Goal: Complete application form: Complete application form

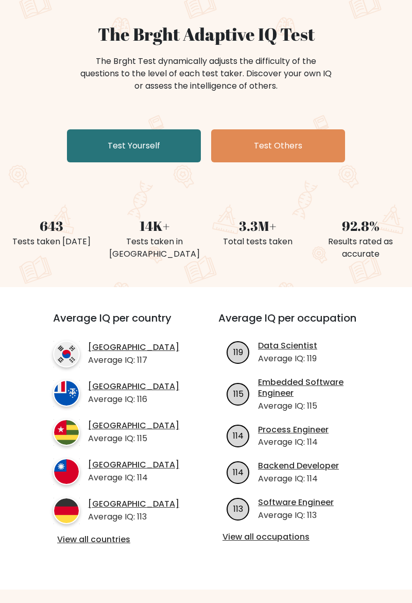
click at [119, 147] on link "Test Yourself" at bounding box center [134, 145] width 134 height 33
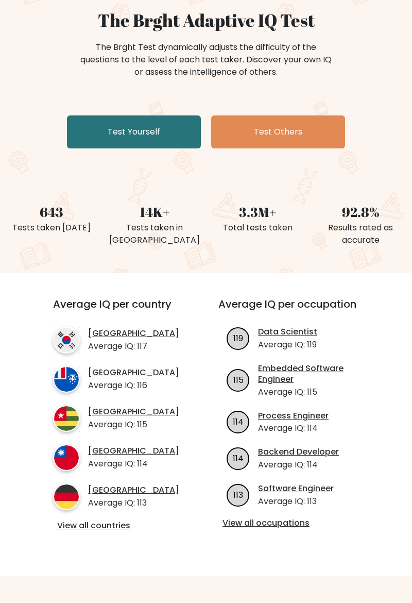
scroll to position [110, 0]
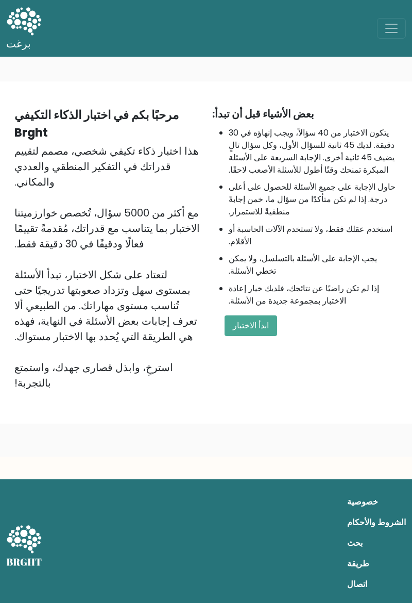
click at [258, 324] on font "ابدأ الاختبار" at bounding box center [251, 325] width 36 height 12
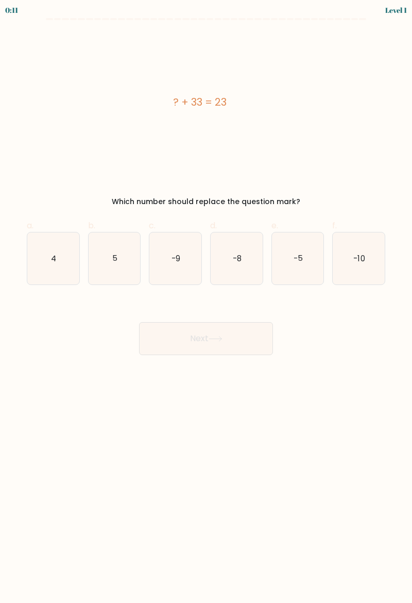
click at [359, 252] on icon "-10" at bounding box center [359, 258] width 52 height 52
click at [207, 301] on input "f. -10" at bounding box center [206, 304] width 1 height 7
radio input "true"
click at [233, 345] on button "Next" at bounding box center [206, 338] width 134 height 33
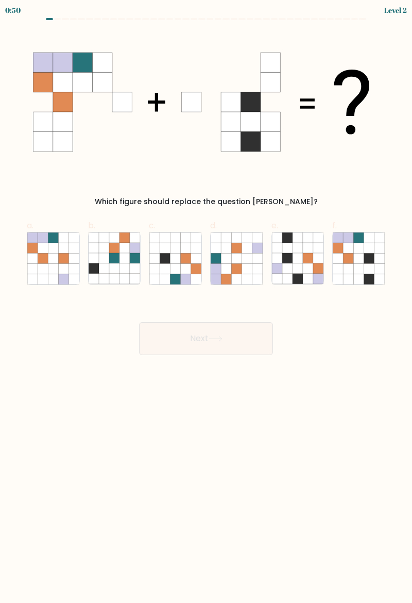
click at [381, 251] on icon at bounding box center [380, 248] width 10 height 10
click at [207, 301] on input "f." at bounding box center [206, 304] width 1 height 7
radio input "true"
click at [358, 265] on icon at bounding box center [359, 268] width 10 height 10
click at [207, 301] on input "f." at bounding box center [206, 304] width 1 height 7
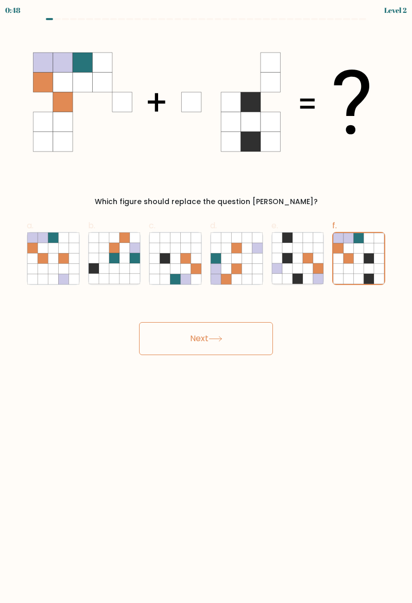
click at [230, 350] on button "Next" at bounding box center [206, 338] width 134 height 33
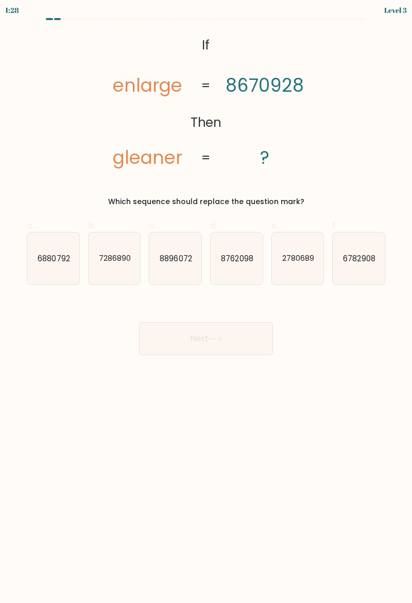
click at [291, 275] on icon "2780689" at bounding box center [298, 258] width 52 height 52
click at [207, 301] on input "e. 2780689" at bounding box center [206, 304] width 1 height 7
radio input "true"
click at [242, 336] on button "Next" at bounding box center [206, 338] width 134 height 33
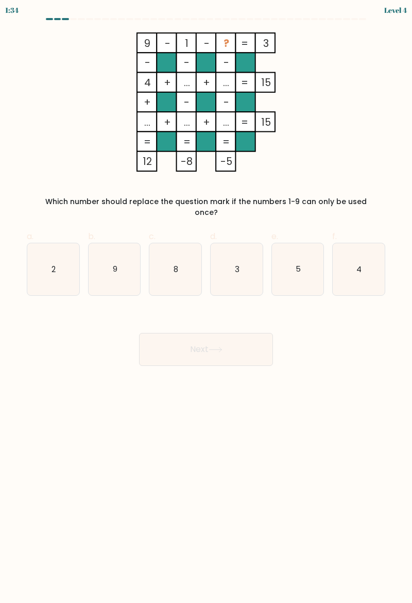
click at [310, 250] on icon "5" at bounding box center [298, 269] width 52 height 52
click at [207, 301] on input "e. 5" at bounding box center [206, 304] width 1 height 7
radio input "true"
click at [243, 337] on button "Next" at bounding box center [206, 349] width 134 height 33
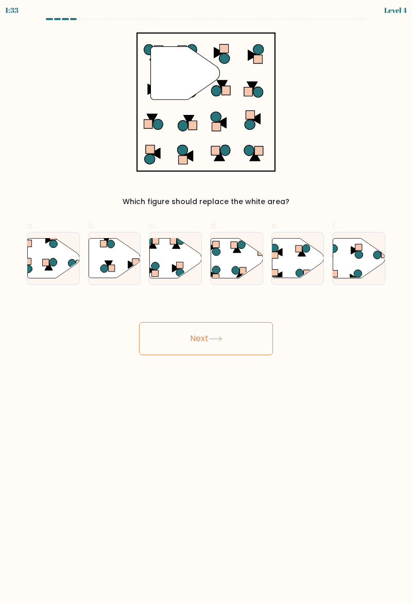
click at [230, 341] on button "Next" at bounding box center [206, 338] width 134 height 33
click at [176, 256] on icon at bounding box center [176, 258] width 52 height 40
click at [206, 301] on input "c." at bounding box center [206, 304] width 1 height 7
radio input "true"
click at [214, 339] on icon at bounding box center [216, 339] width 14 height 6
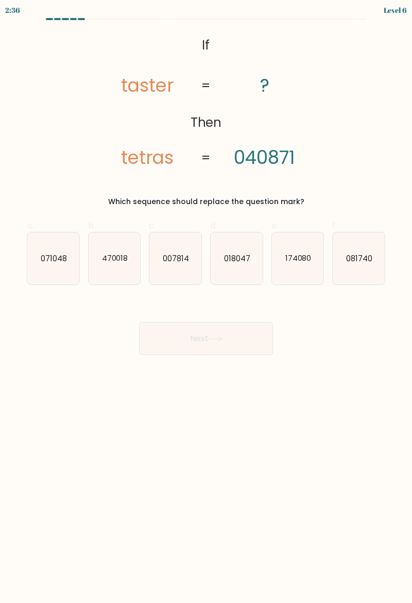
click at [252, 259] on icon "018047" at bounding box center [237, 258] width 52 height 52
click at [207, 301] on input "d. 018047" at bounding box center [206, 304] width 1 height 7
radio input "true"
click at [173, 258] on text "007814" at bounding box center [176, 257] width 26 height 11
click at [206, 301] on input "c. 007814" at bounding box center [206, 304] width 1 height 7
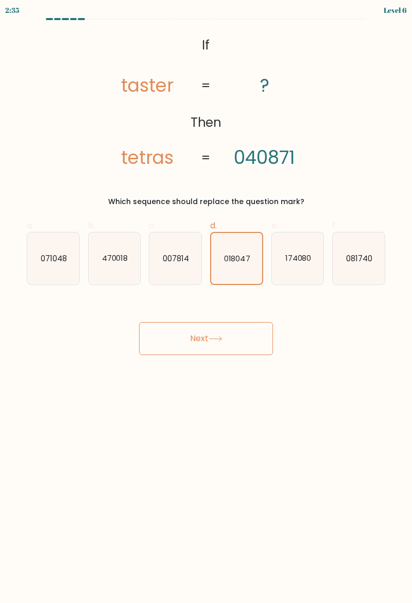
radio input "true"
click at [220, 333] on button "Next" at bounding box center [206, 338] width 134 height 33
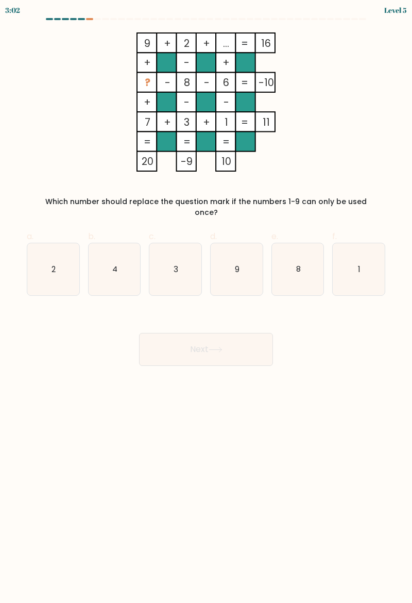
click at [96, 257] on icon "4" at bounding box center [115, 269] width 52 height 52
click at [206, 301] on input "b. 4" at bounding box center [206, 304] width 1 height 7
radio input "true"
click at [240, 351] on button "Next" at bounding box center [206, 349] width 134 height 33
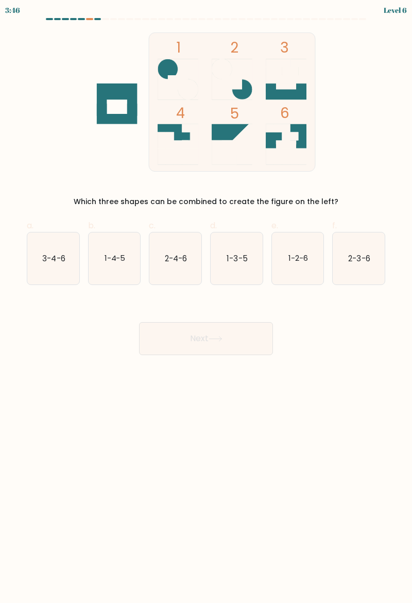
click at [236, 332] on button "Next" at bounding box center [206, 338] width 134 height 33
click at [351, 275] on icon "2-3-6" at bounding box center [359, 258] width 52 height 52
click at [207, 301] on input "f. 2-3-6" at bounding box center [206, 304] width 1 height 7
radio input "true"
click at [232, 352] on button "Next" at bounding box center [206, 338] width 134 height 33
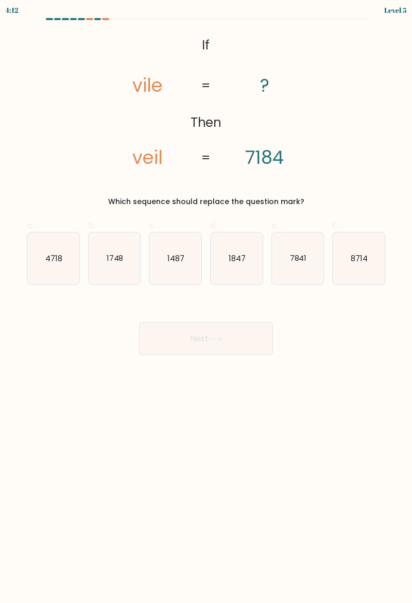
click at [302, 277] on icon "7841" at bounding box center [298, 258] width 52 height 52
click at [207, 301] on input "e. 7841" at bounding box center [206, 304] width 1 height 7
radio input "true"
click at [253, 349] on button "Next" at bounding box center [206, 338] width 134 height 33
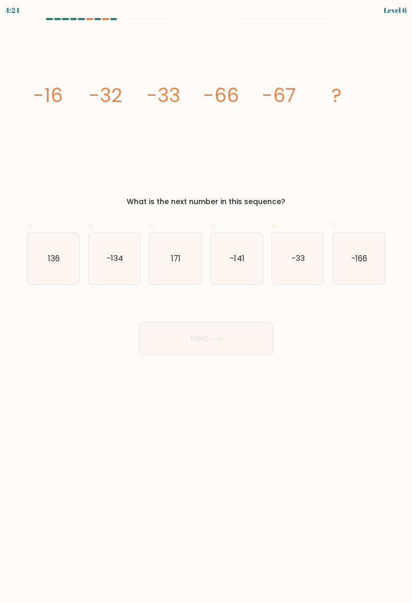
click at [111, 259] on text "-134" at bounding box center [115, 257] width 16 height 11
click at [206, 301] on input "b. -134" at bounding box center [206, 304] width 1 height 7
radio input "true"
click at [235, 340] on button "Next" at bounding box center [206, 338] width 134 height 33
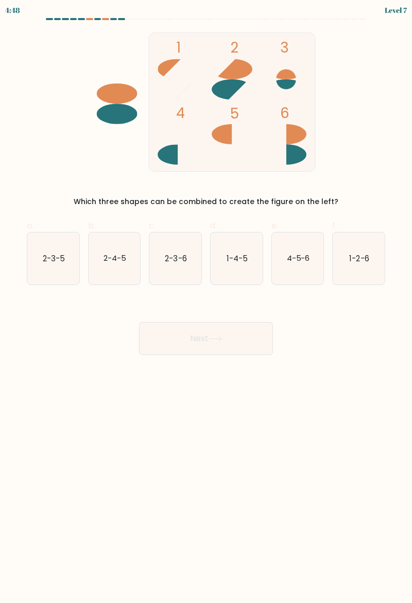
click at [301, 262] on text "4-5-6" at bounding box center [297, 257] width 23 height 11
click at [207, 301] on input "e. 4-5-6" at bounding box center [206, 304] width 1 height 7
radio input "true"
click at [231, 352] on button "Next" at bounding box center [206, 338] width 134 height 33
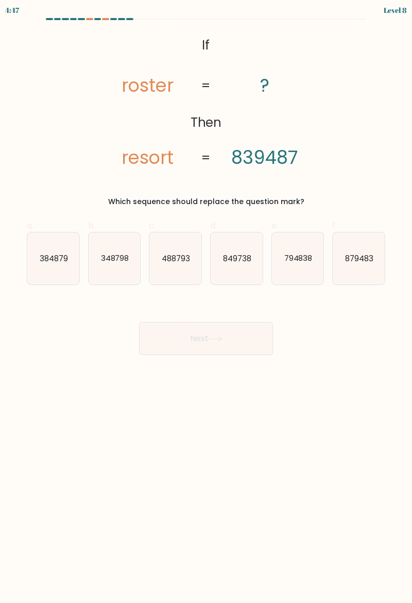
click at [249, 343] on button "Next" at bounding box center [206, 338] width 134 height 33
click at [410, 503] on body "5:29 Level 8 If" at bounding box center [206, 301] width 412 height 603
click at [295, 269] on icon "794838" at bounding box center [298, 258] width 52 height 52
click at [207, 301] on input "e. 794838" at bounding box center [206, 304] width 1 height 7
radio input "true"
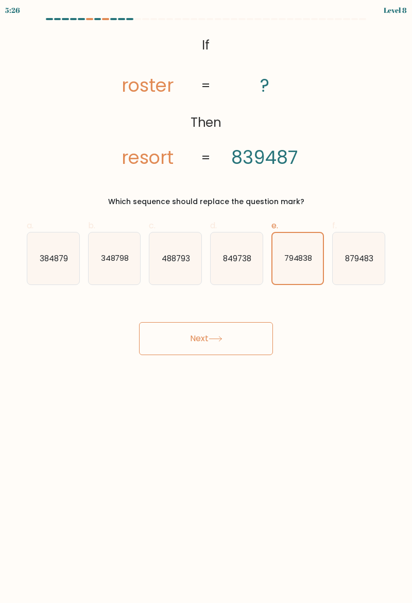
click at [247, 341] on button "Next" at bounding box center [206, 338] width 134 height 33
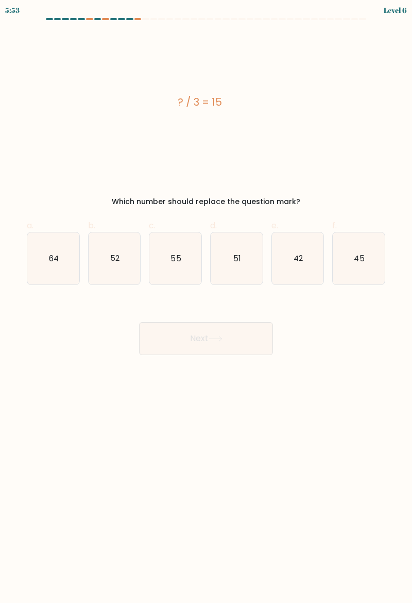
click at [239, 262] on text "51" at bounding box center [237, 257] width 8 height 11
click at [207, 301] on input "d. 51" at bounding box center [206, 304] width 1 height 7
radio input "true"
click at [230, 338] on button "Next" at bounding box center [206, 338] width 134 height 33
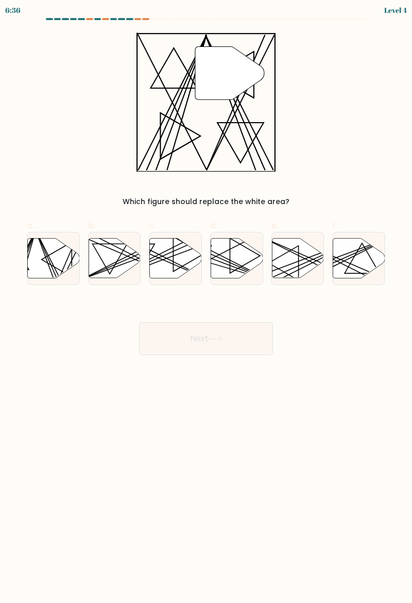
click at [234, 261] on icon at bounding box center [237, 258] width 52 height 40
click at [207, 301] on input "d." at bounding box center [206, 304] width 1 height 7
radio input "true"
click at [228, 347] on button "Next" at bounding box center [206, 338] width 134 height 33
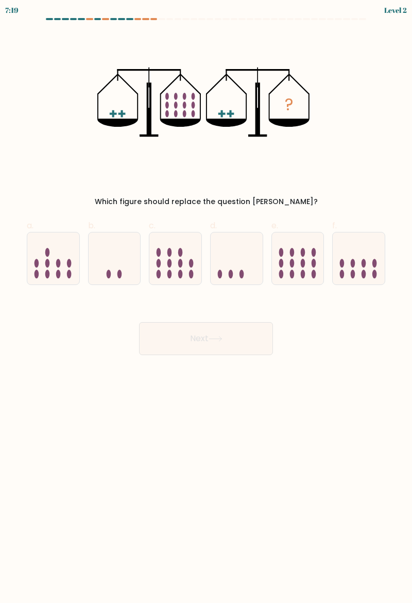
click at [167, 271] on icon at bounding box center [175, 258] width 52 height 43
click at [206, 301] on input "c." at bounding box center [206, 304] width 1 height 7
radio input "true"
click at [203, 337] on button "Next" at bounding box center [206, 338] width 134 height 33
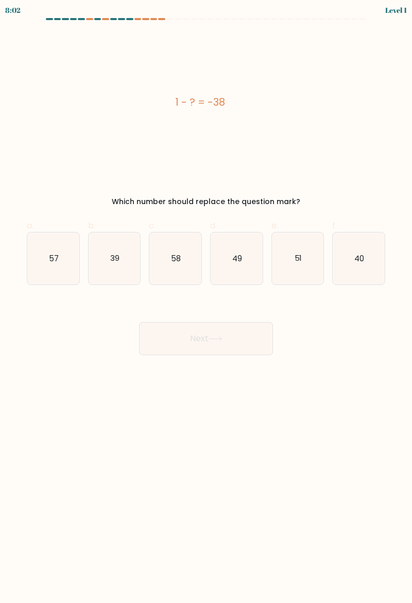
click at [282, 254] on icon "51" at bounding box center [298, 258] width 52 height 52
click at [207, 301] on input "e. 51" at bounding box center [206, 304] width 1 height 7
radio input "true"
click at [189, 274] on icon "58" at bounding box center [175, 258] width 52 height 52
click at [206, 301] on input "c. 58" at bounding box center [206, 304] width 1 height 7
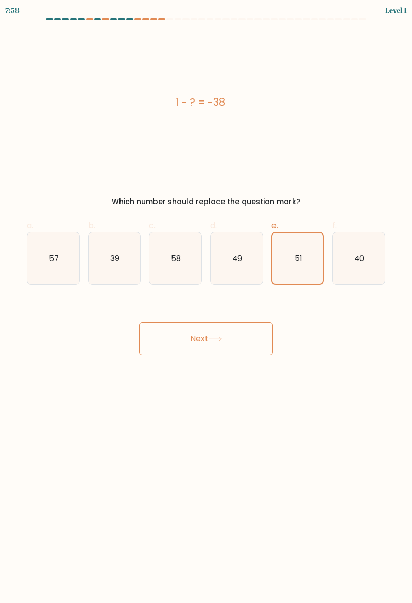
radio input "true"
click at [125, 262] on icon "39" at bounding box center [115, 258] width 52 height 52
click at [206, 301] on input "b. 39" at bounding box center [206, 304] width 1 height 7
radio input "true"
click at [210, 327] on button "Next" at bounding box center [206, 338] width 134 height 33
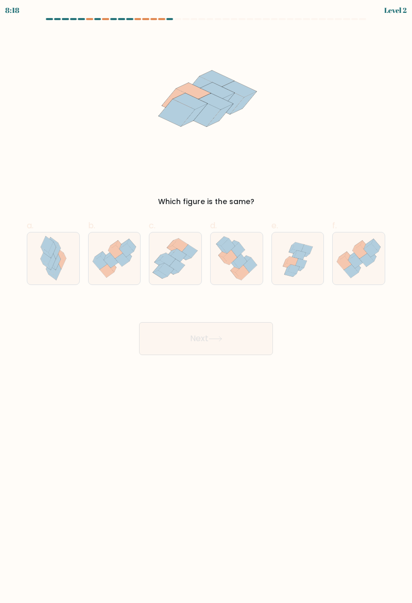
click at [304, 247] on icon at bounding box center [306, 249] width 11 height 9
click at [207, 301] on input "e." at bounding box center [206, 304] width 1 height 7
radio input "true"
click at [250, 348] on button "Next" at bounding box center [206, 338] width 134 height 33
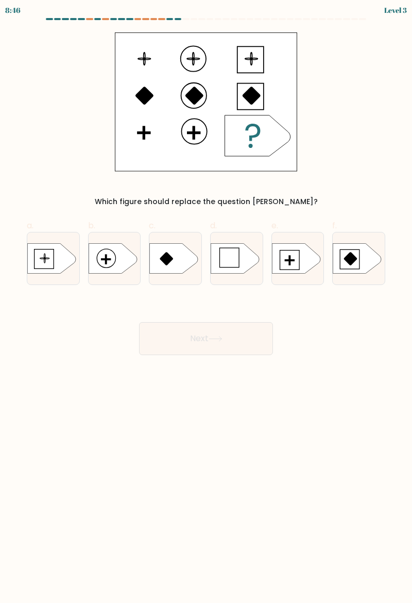
click at [287, 267] on icon at bounding box center [296, 258] width 48 height 30
click at [207, 301] on input "e." at bounding box center [206, 304] width 1 height 7
radio input "true"
click at [235, 336] on button "Next" at bounding box center [206, 338] width 134 height 33
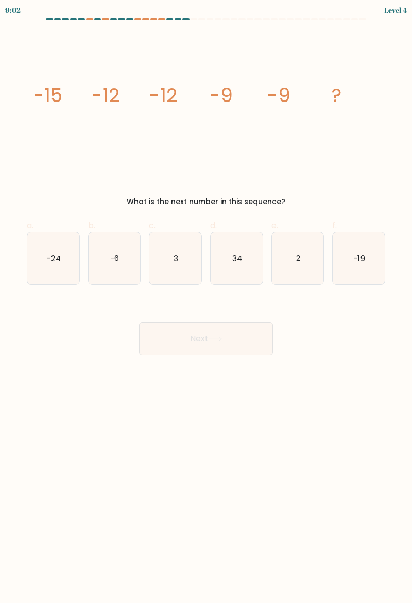
click at [127, 262] on icon "-6" at bounding box center [115, 258] width 52 height 52
click at [206, 301] on input "b. -6" at bounding box center [206, 304] width 1 height 7
radio input "true"
click at [236, 339] on button "Next" at bounding box center [206, 338] width 134 height 33
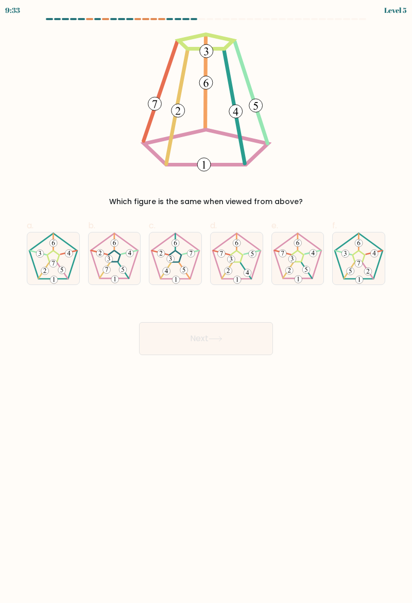
click at [253, 265] on icon at bounding box center [237, 258] width 52 height 52
click at [207, 301] on input "d." at bounding box center [206, 304] width 1 height 7
radio input "true"
click at [249, 347] on button "Next" at bounding box center [206, 338] width 134 height 33
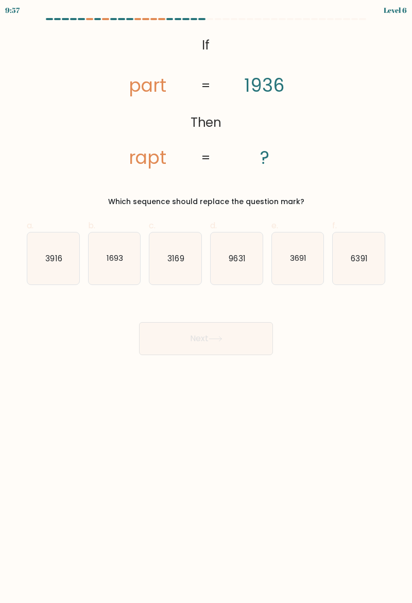
click at [57, 272] on icon "3916" at bounding box center [53, 258] width 52 height 52
click at [206, 301] on input "a. 3916" at bounding box center [206, 304] width 1 height 7
radio input "true"
click at [192, 336] on button "Next" at bounding box center [206, 338] width 134 height 33
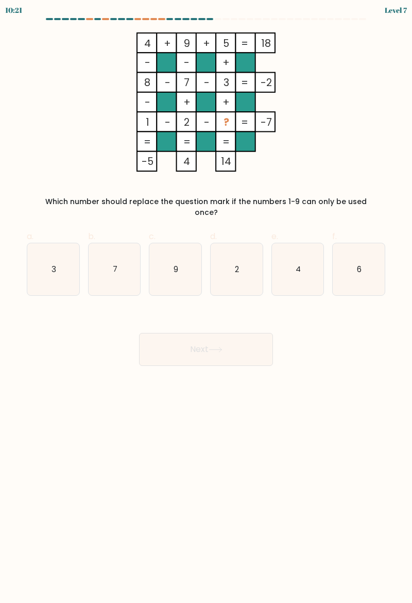
click at [360, 267] on icon "6" at bounding box center [359, 269] width 52 height 52
click at [207, 301] on input "f. 6" at bounding box center [206, 304] width 1 height 7
radio input "true"
click at [215, 347] on icon at bounding box center [215, 349] width 12 height 5
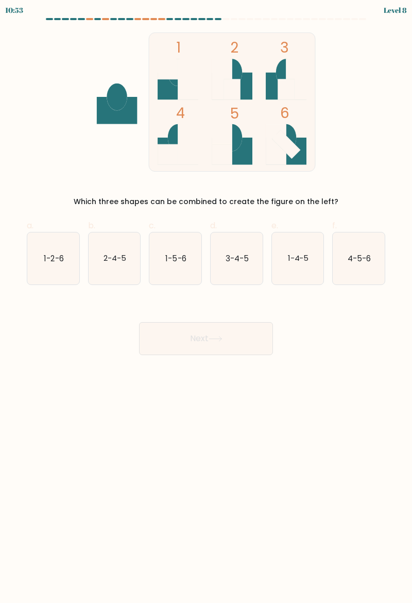
click at [286, 263] on icon "1-4-5" at bounding box center [298, 258] width 52 height 52
click at [207, 301] on input "e. 1-4-5" at bounding box center [206, 304] width 1 height 7
radio input "true"
click at [225, 342] on button "Next" at bounding box center [206, 338] width 134 height 33
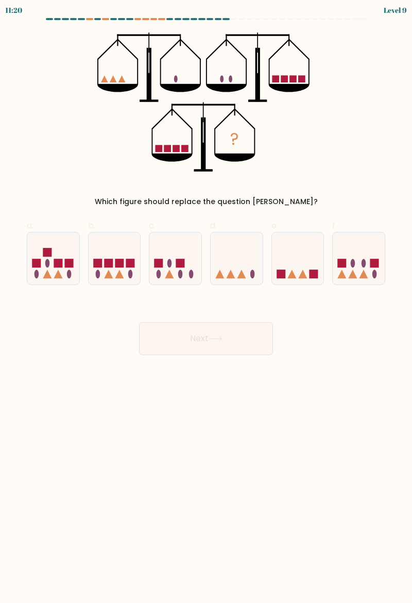
click at [255, 265] on icon at bounding box center [237, 258] width 52 height 43
click at [207, 301] on input "d." at bounding box center [206, 304] width 1 height 7
radio input "true"
click at [236, 344] on button "Next" at bounding box center [206, 338] width 134 height 33
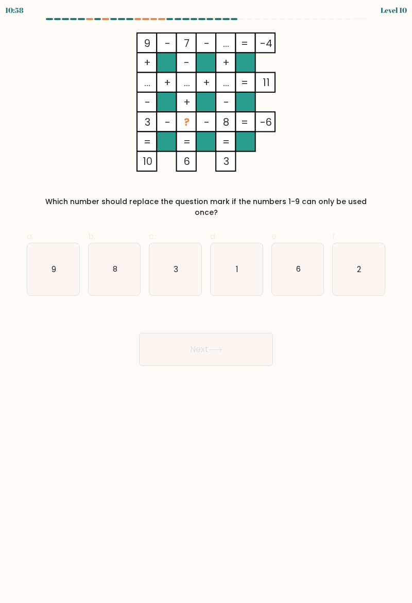
click at [56, 263] on text "9" at bounding box center [54, 268] width 5 height 11
click at [206, 301] on input "a. 9" at bounding box center [206, 304] width 1 height 7
radio input "true"
click at [215, 342] on button "Next" at bounding box center [206, 349] width 134 height 33
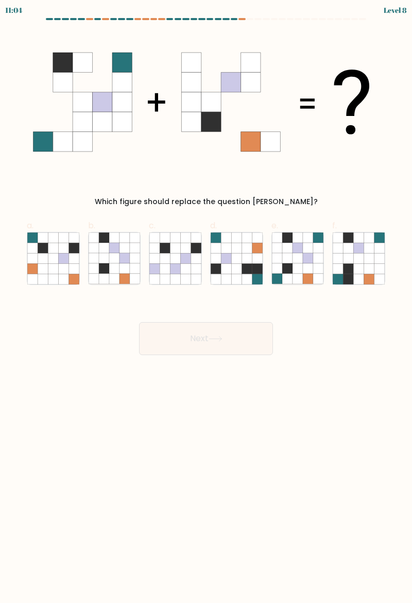
click at [108, 272] on icon at bounding box center [104, 268] width 10 height 10
click at [206, 301] on input "b." at bounding box center [206, 304] width 1 height 7
radio input "true"
click at [218, 345] on button "Next" at bounding box center [206, 338] width 134 height 33
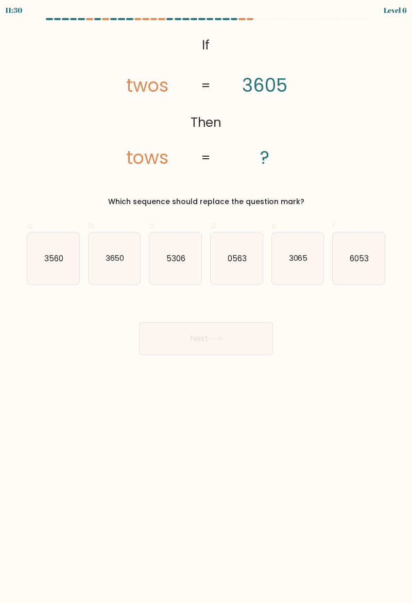
click at [295, 262] on text "3065" at bounding box center [297, 257] width 19 height 11
click at [207, 301] on input "e. 3065" at bounding box center [206, 304] width 1 height 7
radio input "true"
click at [234, 341] on button "Next" at bounding box center [206, 338] width 134 height 33
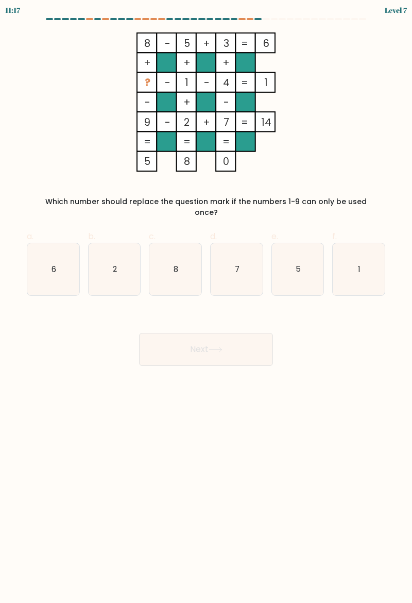
click at [185, 333] on button "Next" at bounding box center [206, 349] width 134 height 33
click at [175, 270] on icon "8" at bounding box center [175, 269] width 52 height 52
click at [206, 301] on input "c. 8" at bounding box center [206, 304] width 1 height 7
radio input "true"
click at [201, 344] on button "Next" at bounding box center [206, 349] width 134 height 33
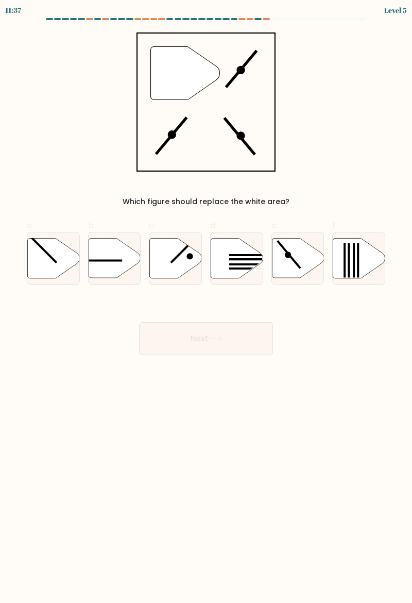
click at [287, 246] on icon at bounding box center [298, 258] width 52 height 40
click at [207, 301] on input "e." at bounding box center [206, 304] width 1 height 7
radio input "true"
click at [235, 338] on button "Next" at bounding box center [206, 338] width 134 height 33
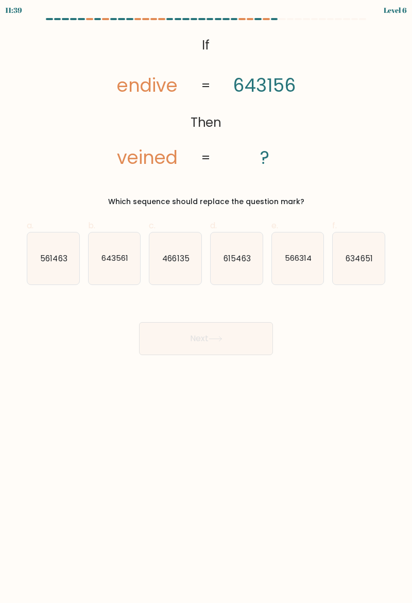
click at [64, 247] on icon "561463" at bounding box center [53, 258] width 52 height 52
click at [206, 301] on input "a. 561463" at bounding box center [206, 304] width 1 height 7
radio input "true"
click at [235, 342] on button "Next" at bounding box center [206, 338] width 134 height 33
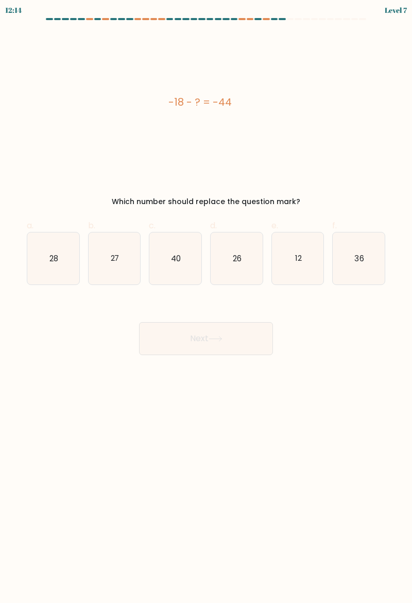
click at [261, 282] on icon "26" at bounding box center [237, 258] width 52 height 52
click at [207, 301] on input "d. 26" at bounding box center [206, 304] width 1 height 7
radio input "true"
click at [237, 335] on button "Next" at bounding box center [206, 338] width 134 height 33
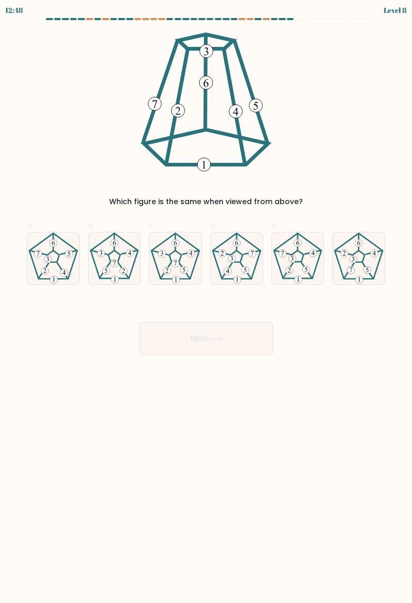
click at [64, 272] on 542 at bounding box center [64, 273] width 8 height 8
click at [206, 301] on input "a." at bounding box center [206, 304] width 1 height 7
radio input "true"
click at [216, 353] on button "Next" at bounding box center [206, 338] width 134 height 33
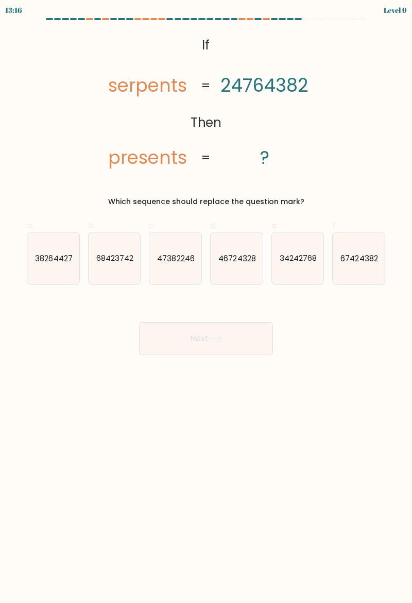
click at [115, 258] on text "68423742" at bounding box center [114, 257] width 37 height 11
click at [206, 301] on input "b. 68423742" at bounding box center [206, 304] width 1 height 7
radio input "true"
click at [365, 259] on text "67424382" at bounding box center [359, 257] width 37 height 11
click at [207, 301] on input "f. 67424382" at bounding box center [206, 304] width 1 height 7
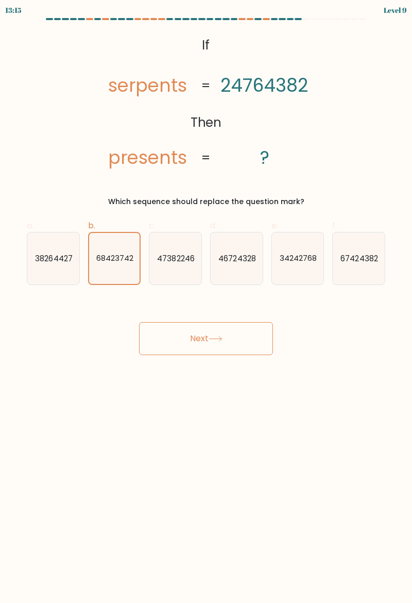
radio input "true"
click at [125, 260] on text "68423742" at bounding box center [114, 257] width 37 height 11
click at [206, 301] on input "b. 68423742" at bounding box center [206, 304] width 1 height 7
radio input "true"
click at [238, 274] on icon "46724328" at bounding box center [237, 258] width 52 height 52
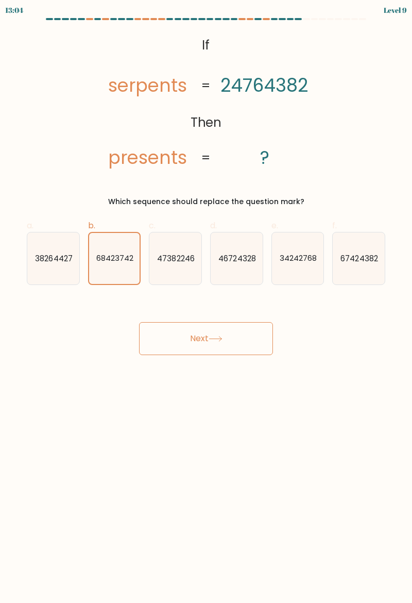
click at [207, 301] on input "d. 46724328" at bounding box center [206, 304] width 1 height 7
radio input "true"
click at [366, 264] on icon "67424382" at bounding box center [359, 258] width 52 height 52
click at [207, 301] on input "f. 67424382" at bounding box center [206, 304] width 1 height 7
radio input "true"
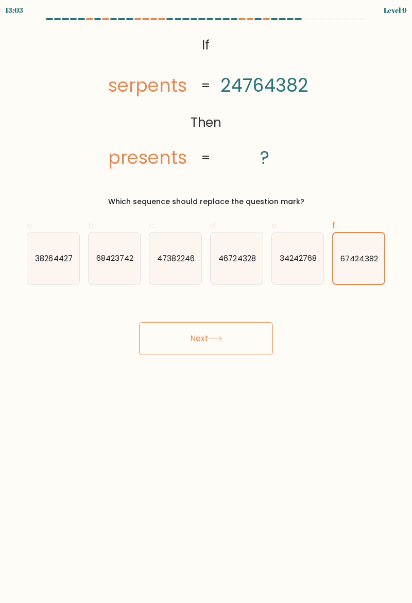
click at [232, 339] on button "Next" at bounding box center [206, 338] width 134 height 33
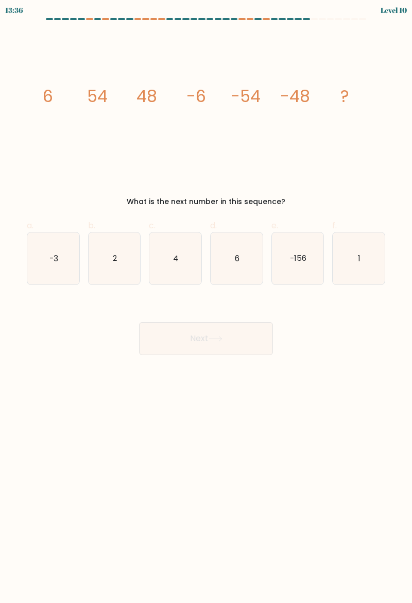
click at [254, 274] on icon "6" at bounding box center [237, 258] width 52 height 52
click at [207, 301] on input "d. 6" at bounding box center [206, 304] width 1 height 7
radio input "true"
click at [226, 340] on button "Next" at bounding box center [206, 338] width 134 height 33
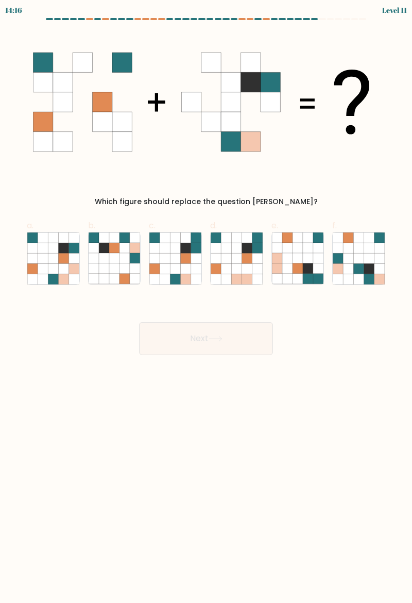
click at [50, 257] on icon at bounding box center [53, 258] width 10 height 10
click at [206, 301] on input "a." at bounding box center [206, 304] width 1 height 7
radio input "true"
click at [207, 339] on button "Next" at bounding box center [206, 338] width 134 height 33
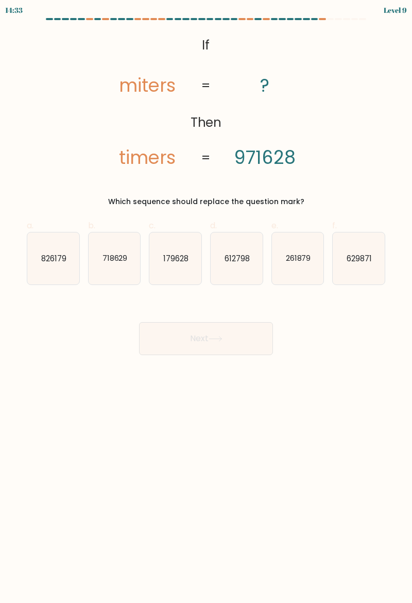
click at [172, 270] on icon "179628" at bounding box center [175, 258] width 52 height 52
click at [206, 301] on input "c. 179628" at bounding box center [206, 304] width 1 height 7
radio input "true"
click at [185, 338] on button "Next" at bounding box center [206, 338] width 134 height 33
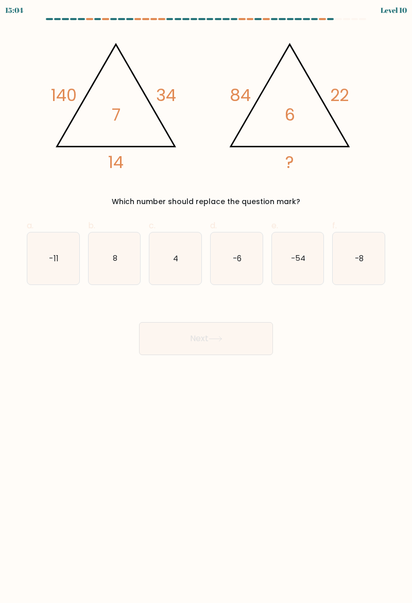
click at [123, 250] on icon "8" at bounding box center [115, 258] width 52 height 52
click at [206, 301] on input "b. 8" at bounding box center [206, 304] width 1 height 7
radio input "true"
click at [196, 334] on button "Next" at bounding box center [206, 338] width 134 height 33
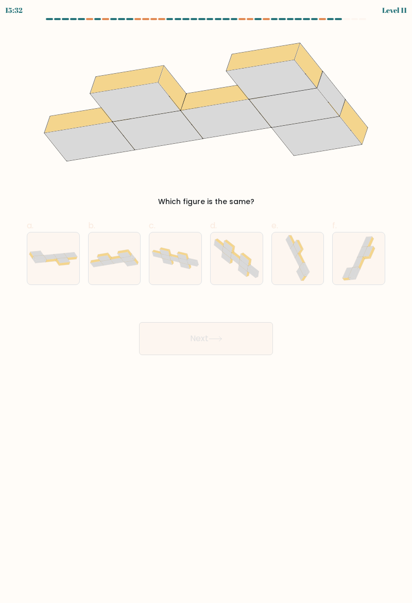
click at [121, 270] on div at bounding box center [114, 258] width 53 height 53
click at [206, 301] on input "b." at bounding box center [206, 304] width 1 height 7
radio input "true"
click at [207, 342] on button "Next" at bounding box center [206, 338] width 134 height 33
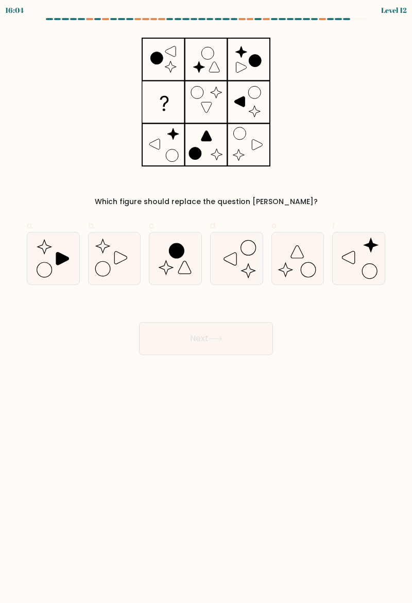
click at [50, 265] on icon at bounding box center [44, 269] width 15 height 15
click at [206, 301] on input "a." at bounding box center [206, 304] width 1 height 7
radio input "true"
click at [185, 336] on button "Next" at bounding box center [206, 338] width 134 height 33
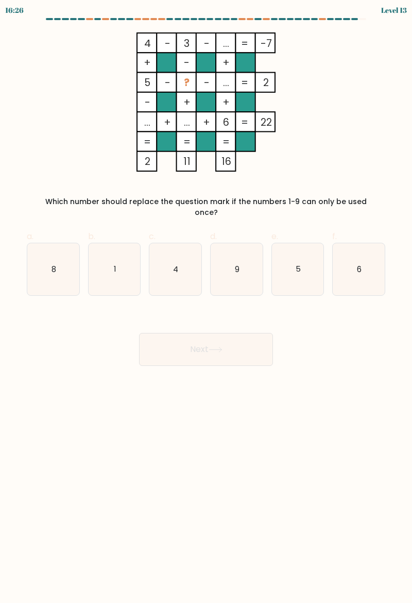
click at [127, 256] on icon "1" at bounding box center [115, 269] width 52 height 52
click at [206, 301] on input "b. 1" at bounding box center [206, 304] width 1 height 7
radio input "true"
click at [208, 316] on div "Next" at bounding box center [206, 337] width 371 height 58
click at [243, 336] on button "Next" at bounding box center [206, 349] width 134 height 33
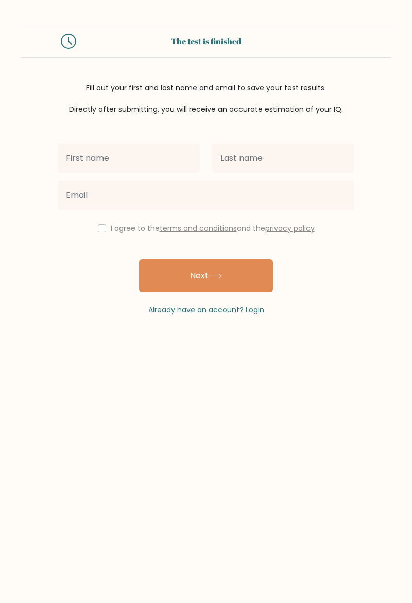
click at [162, 158] on input "text" at bounding box center [129, 158] width 142 height 29
type input "Nour"
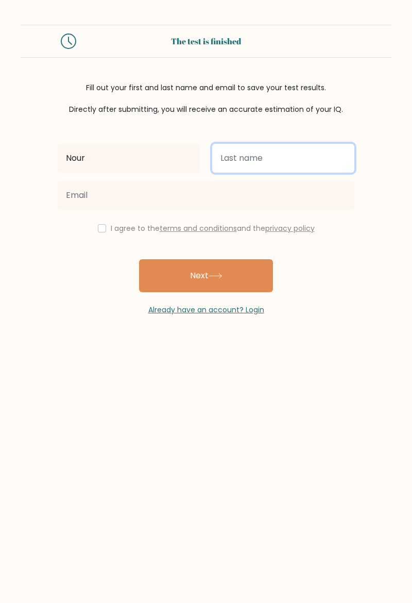
click at [276, 152] on input "text" at bounding box center [283, 158] width 142 height 29
type input "Ramedi"
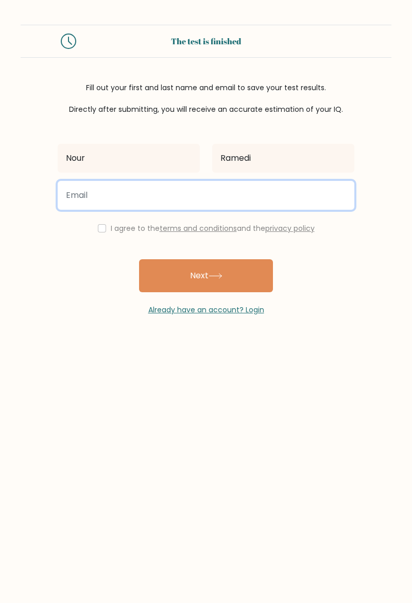
click at [77, 192] on input "email" at bounding box center [206, 195] width 297 height 29
type input "nourramedi51@gmail.com"
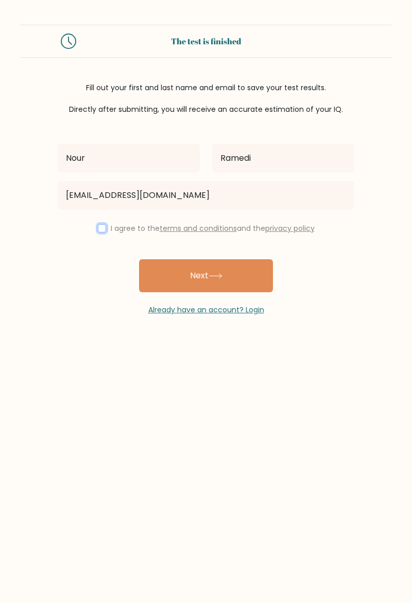
click at [99, 230] on input "checkbox" at bounding box center [102, 228] width 8 height 8
checkbox input "true"
click at [237, 279] on button "Next" at bounding box center [206, 275] width 134 height 33
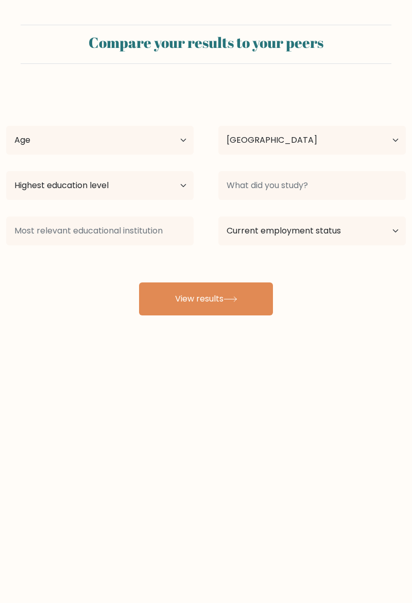
select select "TN"
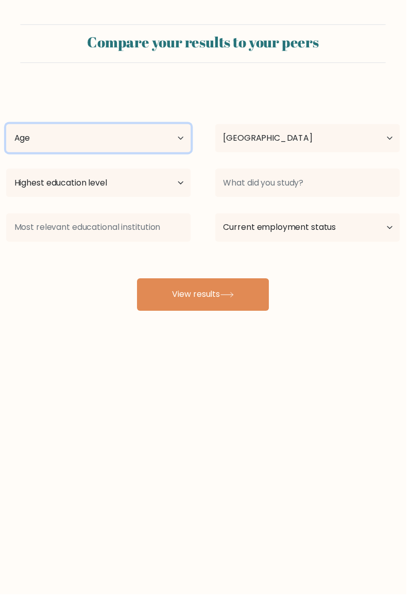
click at [172, 145] on select "Age Under [DEMOGRAPHIC_DATA] [DEMOGRAPHIC_DATA] [DEMOGRAPHIC_DATA] [DEMOGRAPHIC…" at bounding box center [100, 140] width 188 height 29
select select "min_18"
click at [6, 126] on select "Age Under [DEMOGRAPHIC_DATA] [DEMOGRAPHIC_DATA] [DEMOGRAPHIC_DATA] [DEMOGRAPHIC…" at bounding box center [100, 140] width 188 height 29
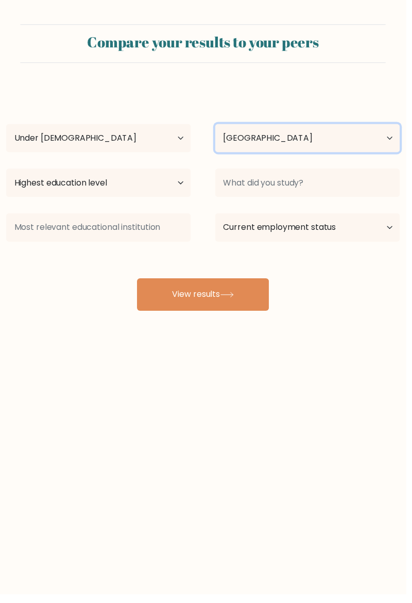
click at [333, 153] on select "Country [GEOGRAPHIC_DATA] [GEOGRAPHIC_DATA] [GEOGRAPHIC_DATA] [US_STATE] [GEOGR…" at bounding box center [312, 140] width 188 height 29
click at [345, 145] on select "Country [GEOGRAPHIC_DATA] [GEOGRAPHIC_DATA] [GEOGRAPHIC_DATA] [US_STATE] [GEOGR…" at bounding box center [312, 140] width 188 height 29
click at [218, 126] on select "Country [GEOGRAPHIC_DATA] [GEOGRAPHIC_DATA] [GEOGRAPHIC_DATA] [US_STATE] [GEOGR…" at bounding box center [312, 140] width 188 height 29
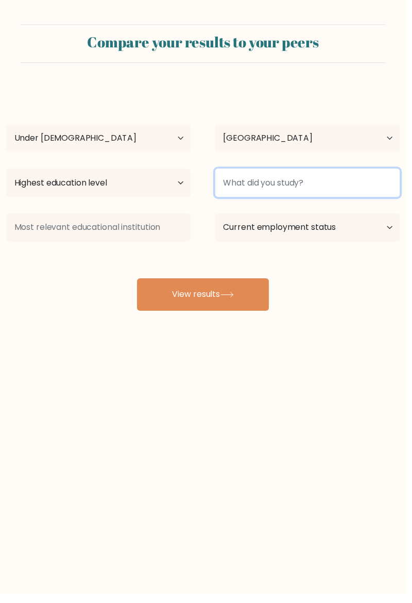
click at [342, 189] on input at bounding box center [312, 185] width 188 height 29
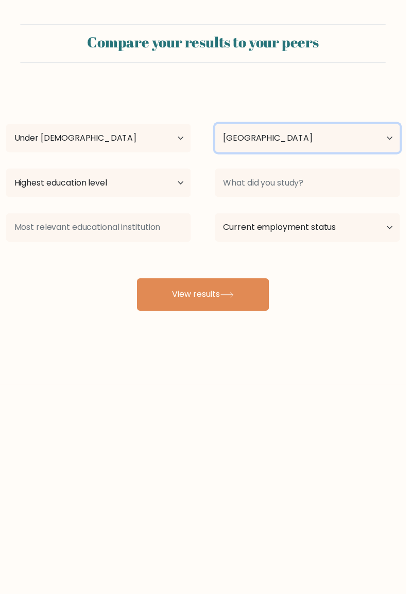
click at [344, 141] on select "Country Afghanistan Albania Algeria American Samoa Andorra Angola Anguilla Anta…" at bounding box center [312, 140] width 188 height 29
select select "TN"
click at [218, 126] on select "Country Afghanistan Albania Algeria American Samoa Andorra Angola Anguilla Anta…" at bounding box center [312, 140] width 188 height 29
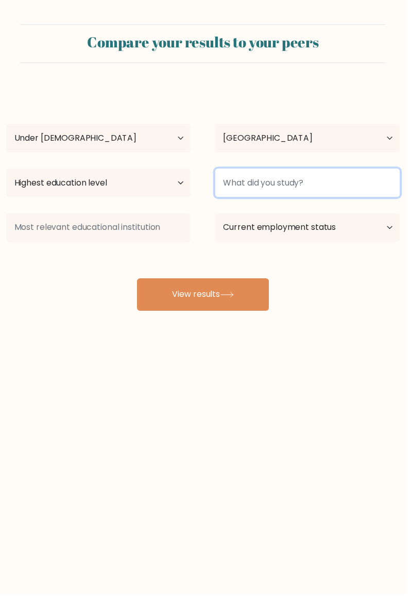
click at [310, 190] on input at bounding box center [312, 185] width 188 height 29
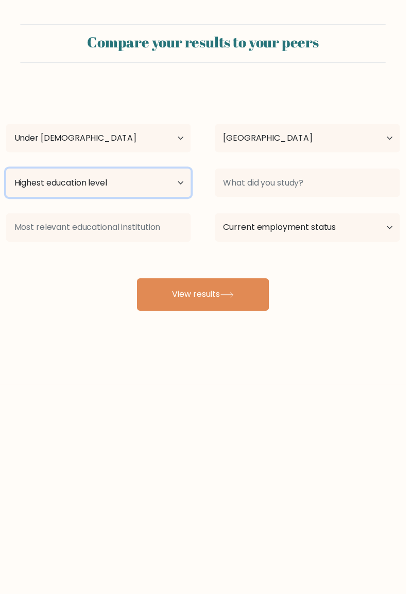
click at [180, 189] on select "Highest education level No schooling Primary Lower Secondary Upper Secondary Oc…" at bounding box center [100, 185] width 188 height 29
select select "lower_secondary"
click at [6, 171] on select "Highest education level No schooling Primary Lower Secondary Upper Secondary Oc…" at bounding box center [100, 185] width 188 height 29
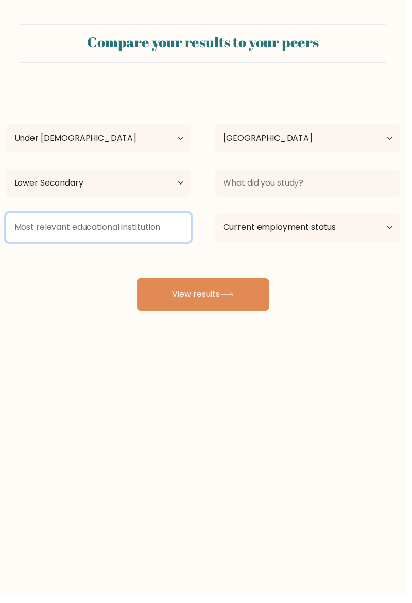
click at [180, 232] on input at bounding box center [100, 230] width 188 height 29
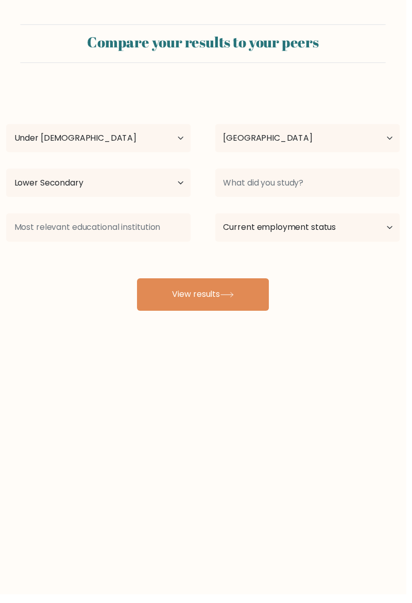
click at [254, 291] on button "View results" at bounding box center [206, 298] width 134 height 33
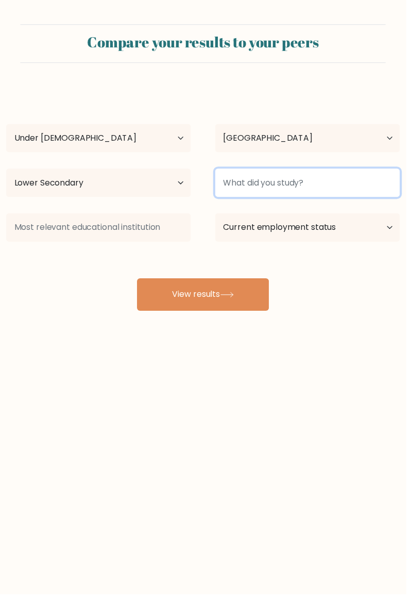
click at [364, 186] on input at bounding box center [312, 185] width 188 height 29
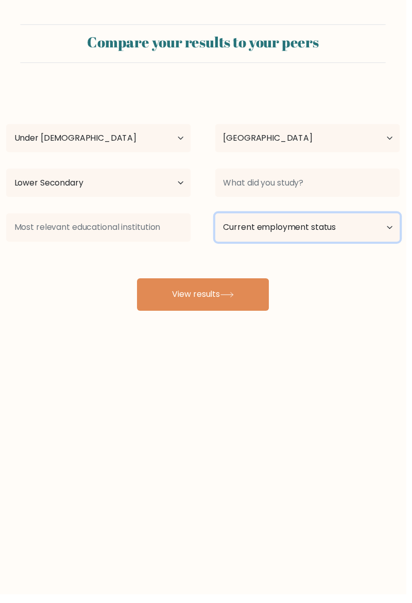
click at [347, 233] on select "Current employment status Employed Student Retired Other / prefer not to answer" at bounding box center [312, 230] width 188 height 29
select select "student"
click at [218, 216] on select "Current employment status Employed Student Retired Other / prefer not to answer" at bounding box center [312, 230] width 188 height 29
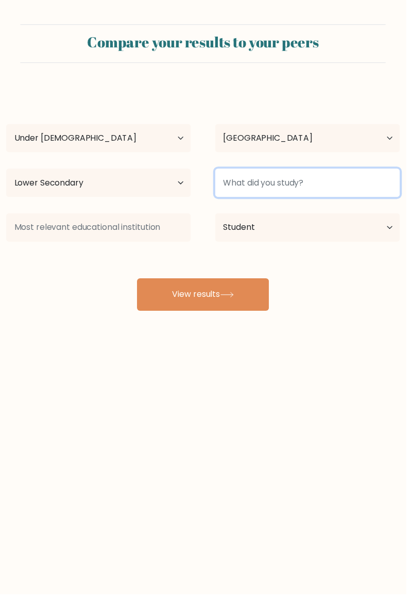
click at [353, 190] on input at bounding box center [312, 185] width 188 height 29
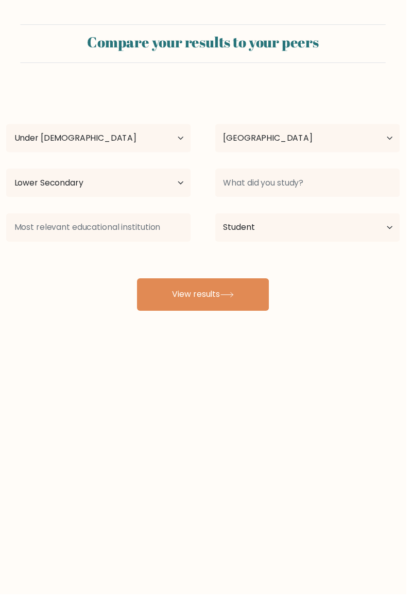
click at [120, 210] on div "Nour Ramedi Age Under 18 years old 18-24 years old 25-34 years old 35-44 years …" at bounding box center [206, 202] width 412 height 227
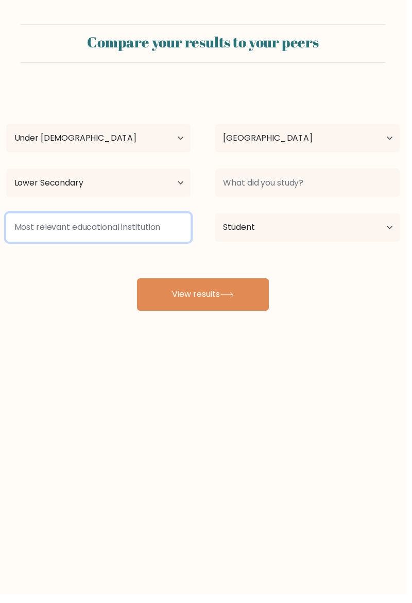
click at [156, 226] on input at bounding box center [100, 230] width 188 height 29
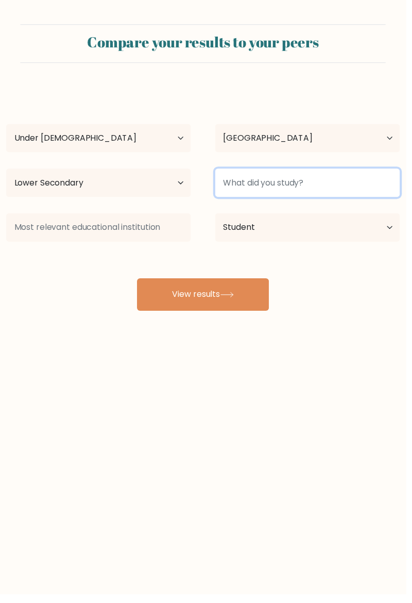
click at [376, 181] on input at bounding box center [312, 185] width 188 height 29
type input "A"
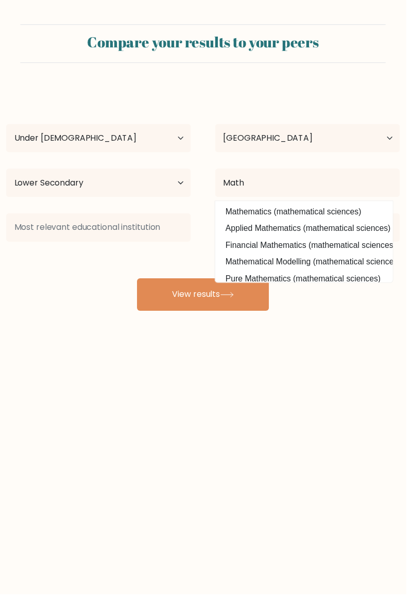
click at [362, 218] on option "Mathematics (mathematical sciences)" at bounding box center [308, 215] width 175 height 16
type input "Mathematics"
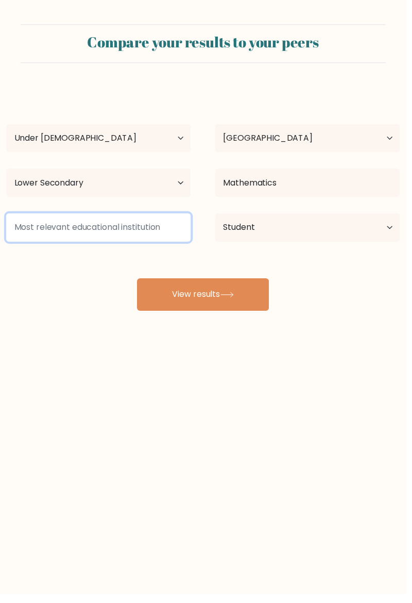
click at [141, 229] on input at bounding box center [100, 230] width 188 height 29
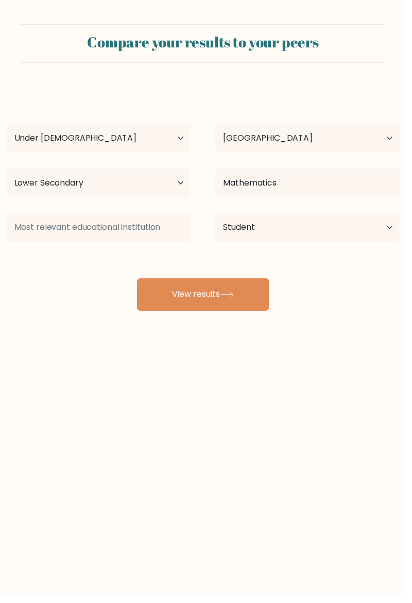
click at [237, 301] on icon at bounding box center [231, 299] width 14 height 6
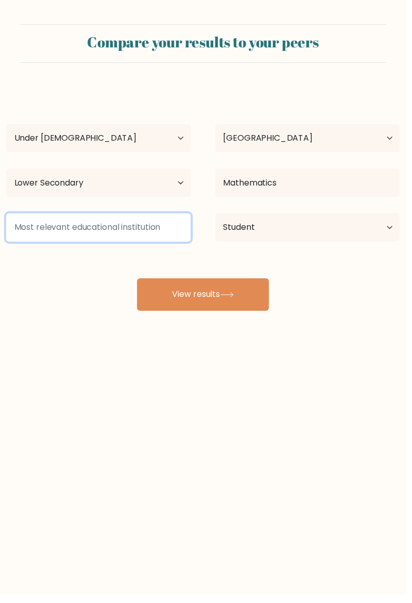
click at [152, 235] on input at bounding box center [100, 230] width 188 height 29
type input "T"
type input "M"
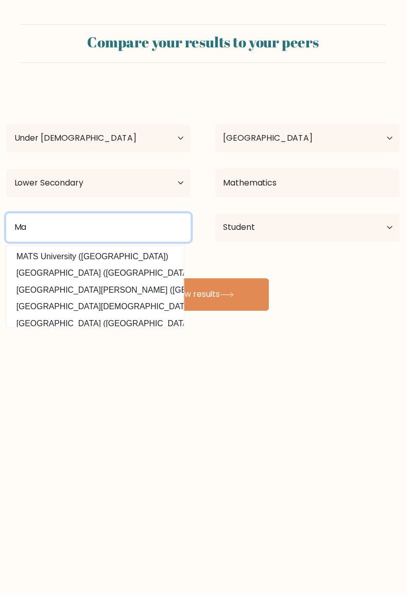
type input "M"
type input "Middle school"
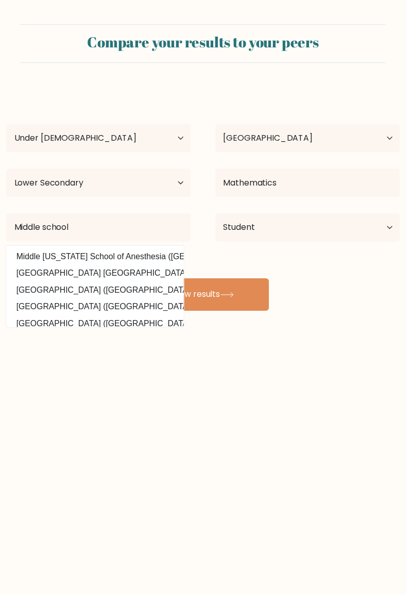
click at [354, 346] on div "Compare your results to your peers Nour Ramedi Age Under 18 years old 18-24 yea…" at bounding box center [206, 195] width 412 height 390
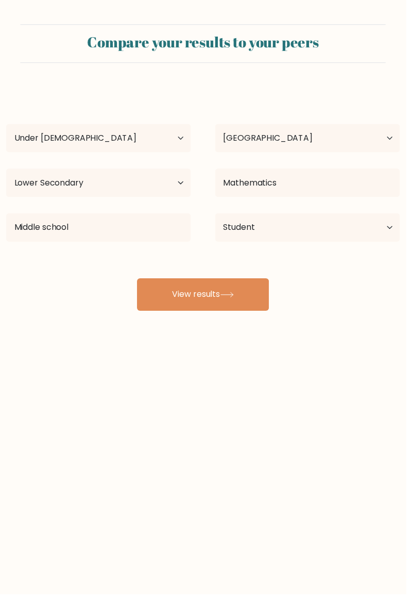
click at [237, 302] on icon at bounding box center [231, 299] width 14 height 6
